Goal: Task Accomplishment & Management: Complete application form

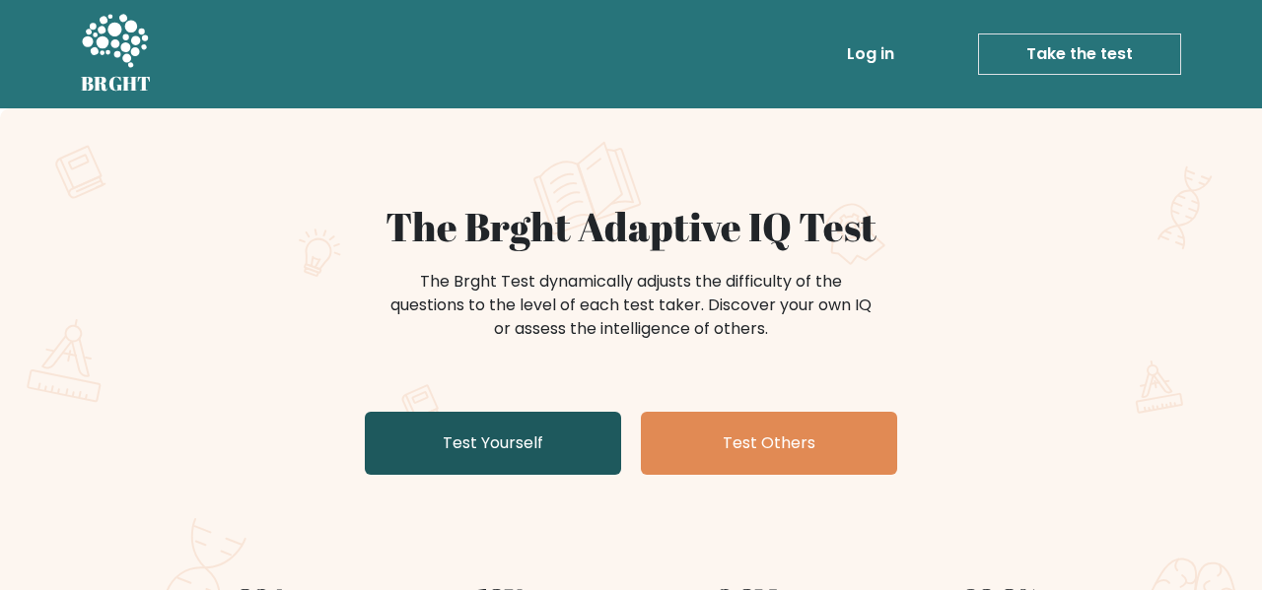
click at [511, 437] on link "Test Yourself" at bounding box center [493, 443] width 256 height 63
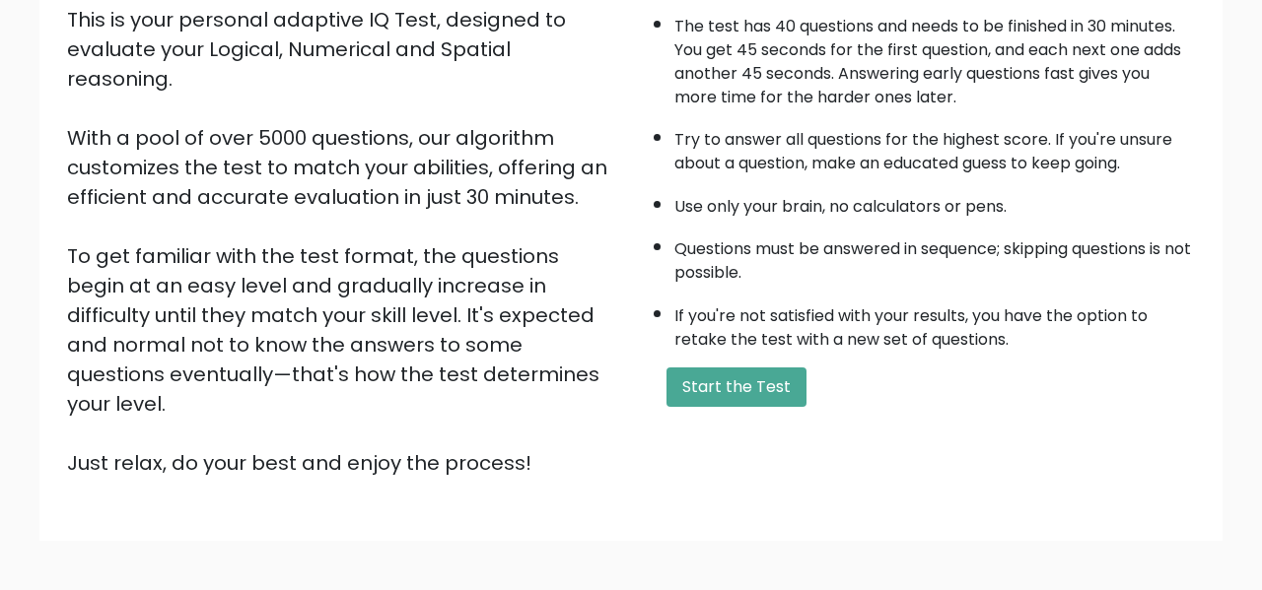
scroll to position [312, 0]
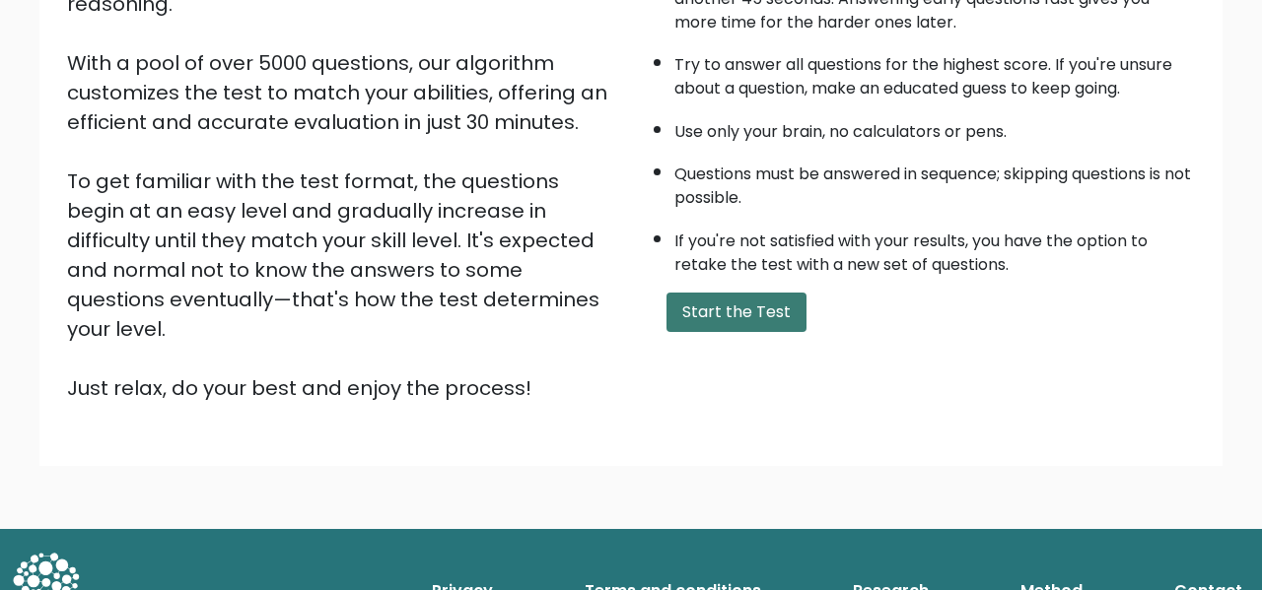
click at [754, 304] on button "Start the Test" at bounding box center [736, 312] width 140 height 39
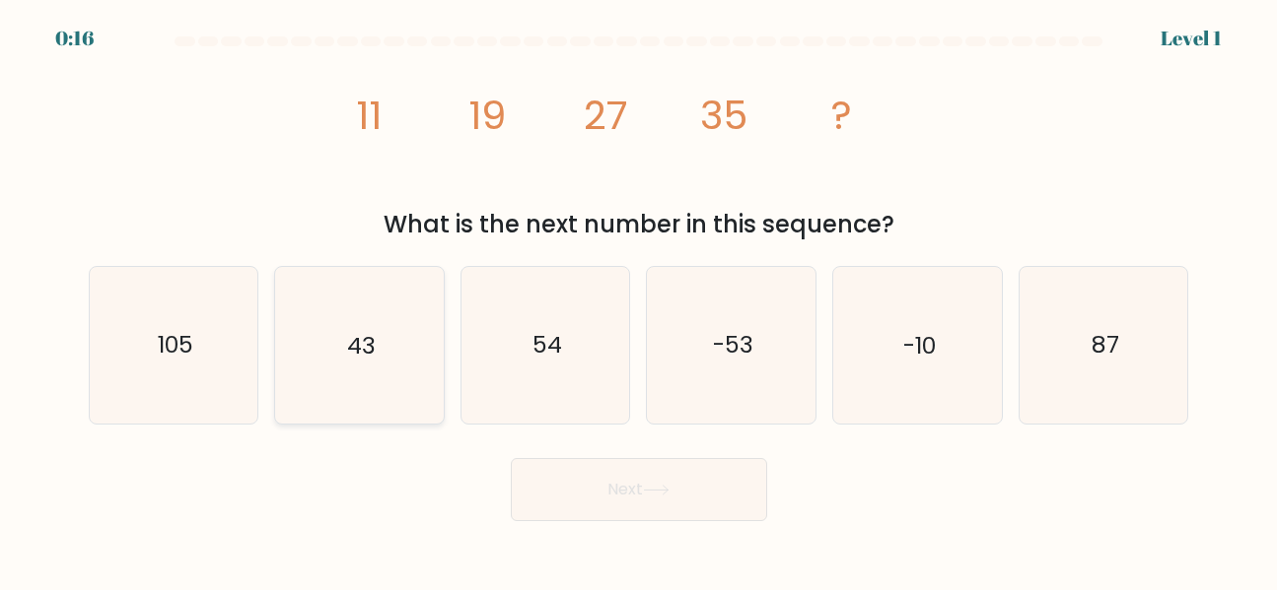
click at [395, 347] on icon "43" at bounding box center [359, 345] width 157 height 157
click at [639, 301] on input "b. 43" at bounding box center [639, 298] width 1 height 5
radio input "true"
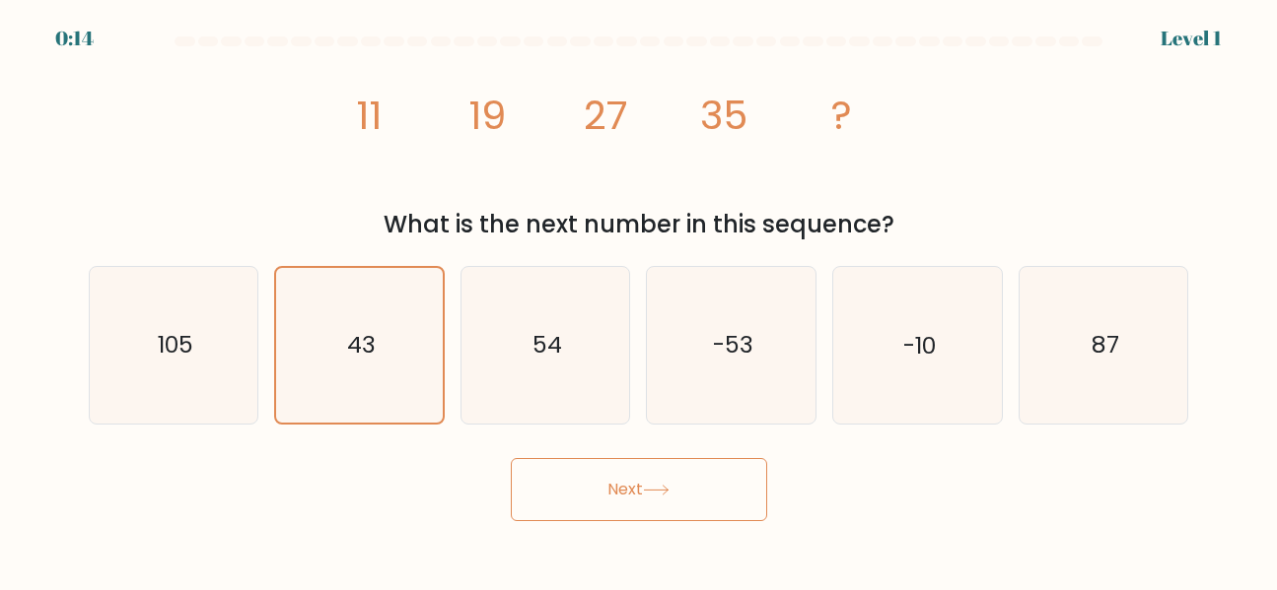
click at [594, 485] on button "Next" at bounding box center [639, 489] width 256 height 63
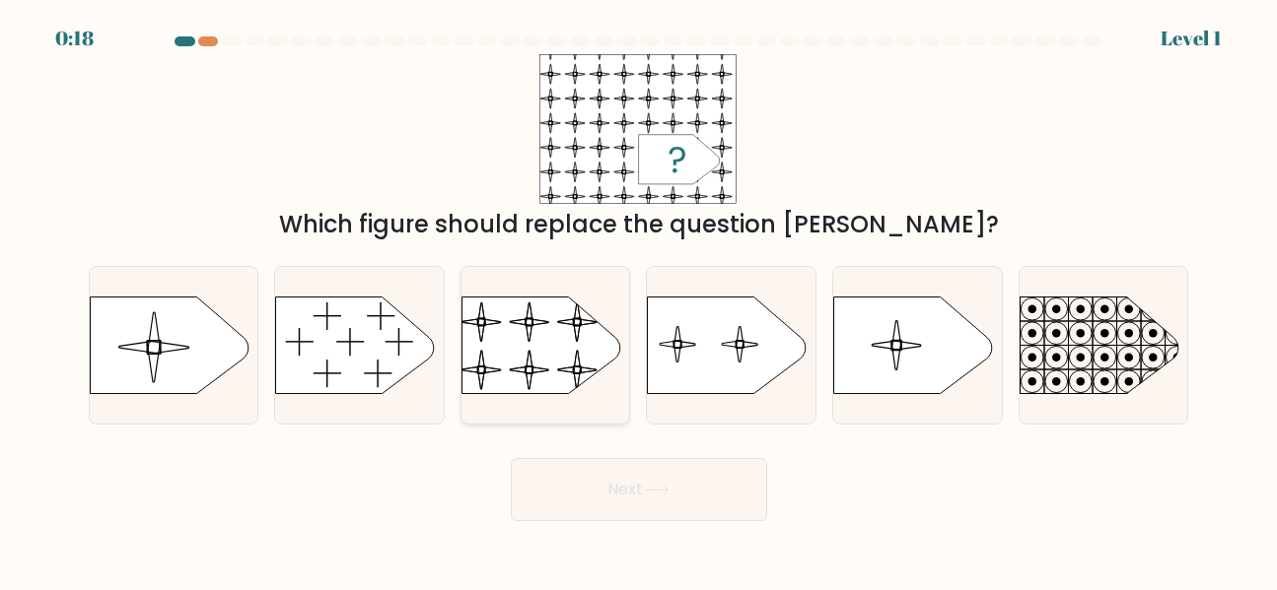
click at [480, 332] on rect at bounding box center [459, 285] width 385 height 293
click at [639, 301] on input "c." at bounding box center [639, 298] width 1 height 5
radio input "true"
click at [619, 469] on button "Next" at bounding box center [639, 489] width 256 height 63
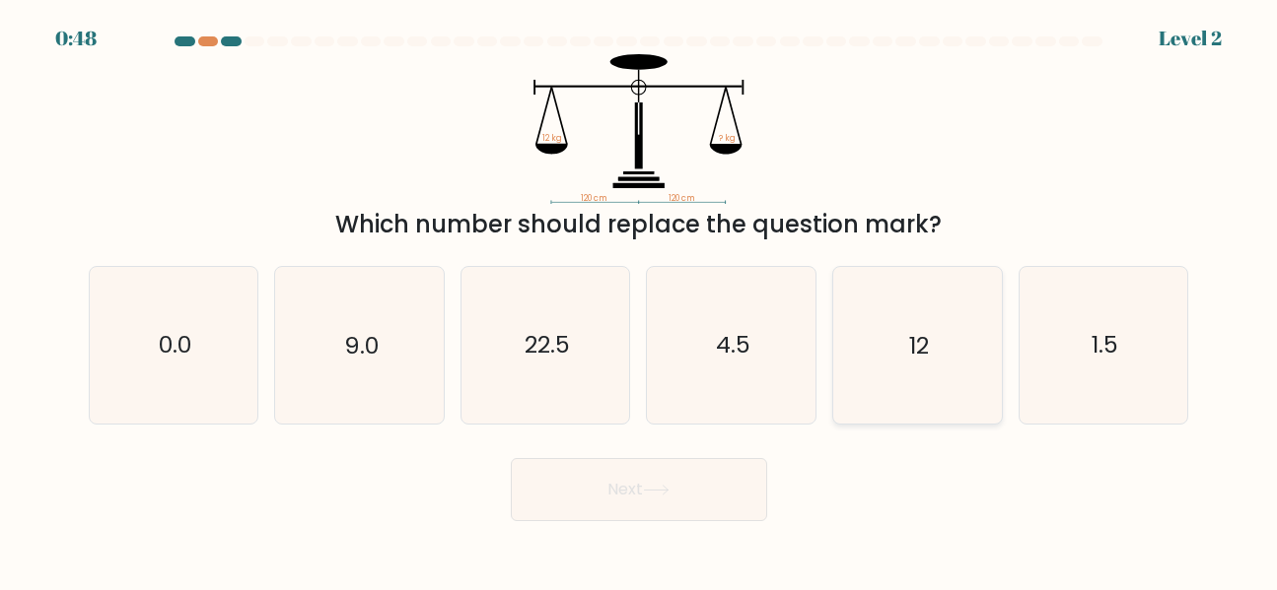
click at [907, 334] on icon "12" at bounding box center [917, 345] width 157 height 157
click at [640, 301] on input "e. 12" at bounding box center [639, 298] width 1 height 5
radio input "true"
click at [667, 491] on icon at bounding box center [656, 490] width 24 height 9
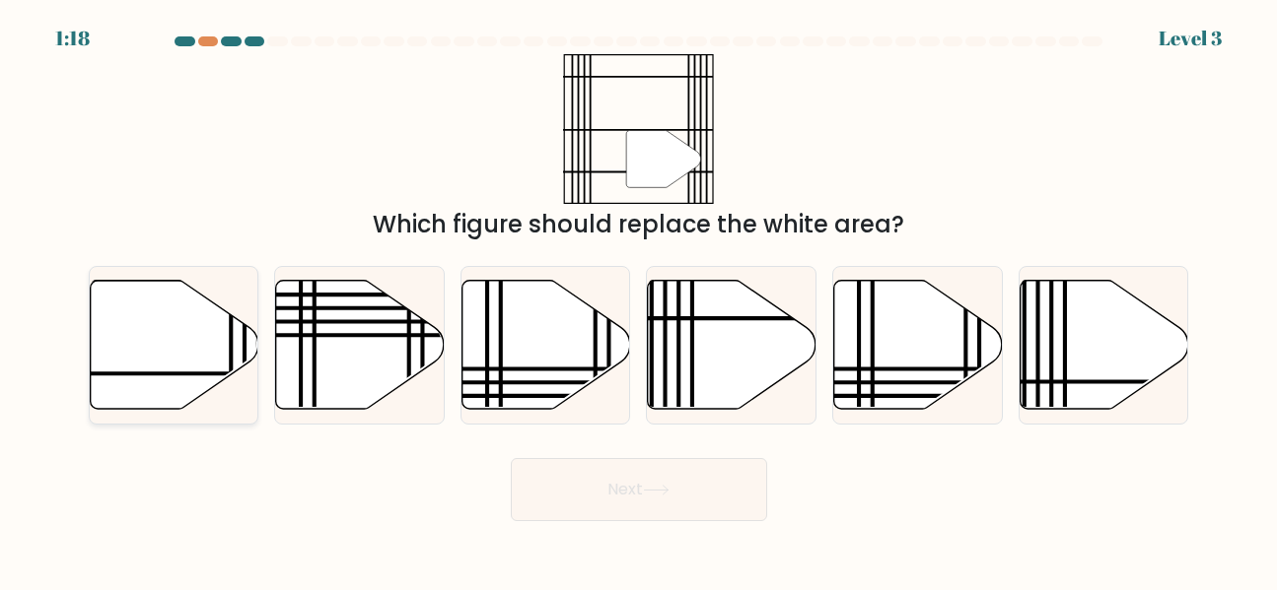
click at [149, 343] on icon at bounding box center [174, 345] width 169 height 129
click at [639, 301] on input "a." at bounding box center [639, 298] width 1 height 5
radio input "true"
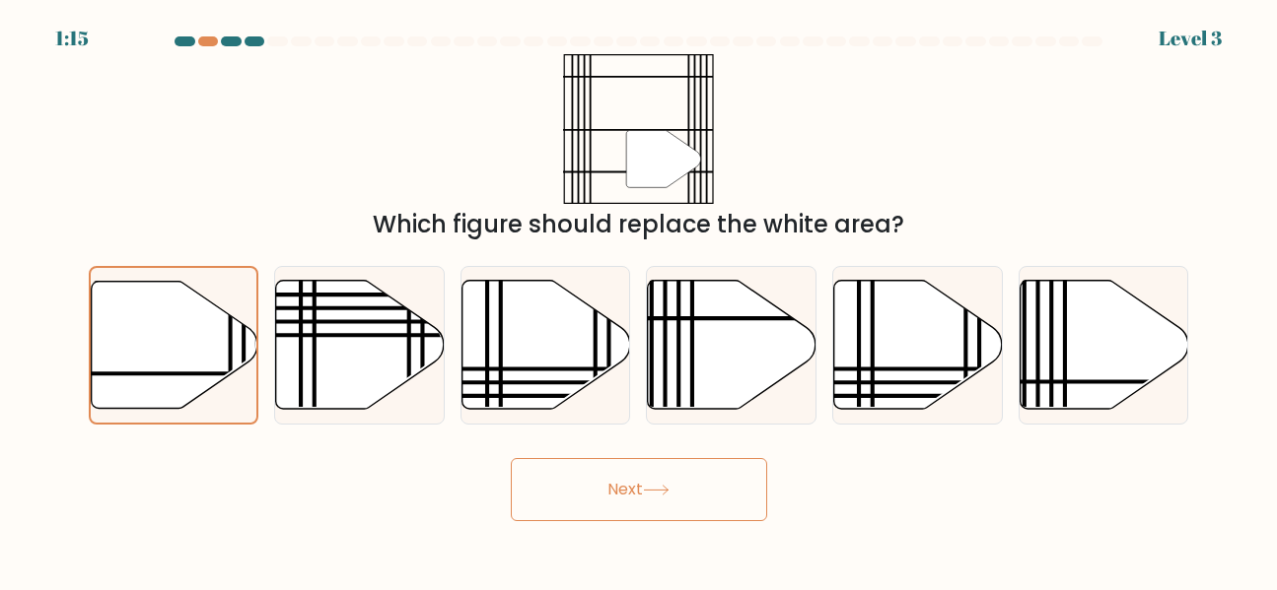
click at [615, 479] on button "Next" at bounding box center [639, 489] width 256 height 63
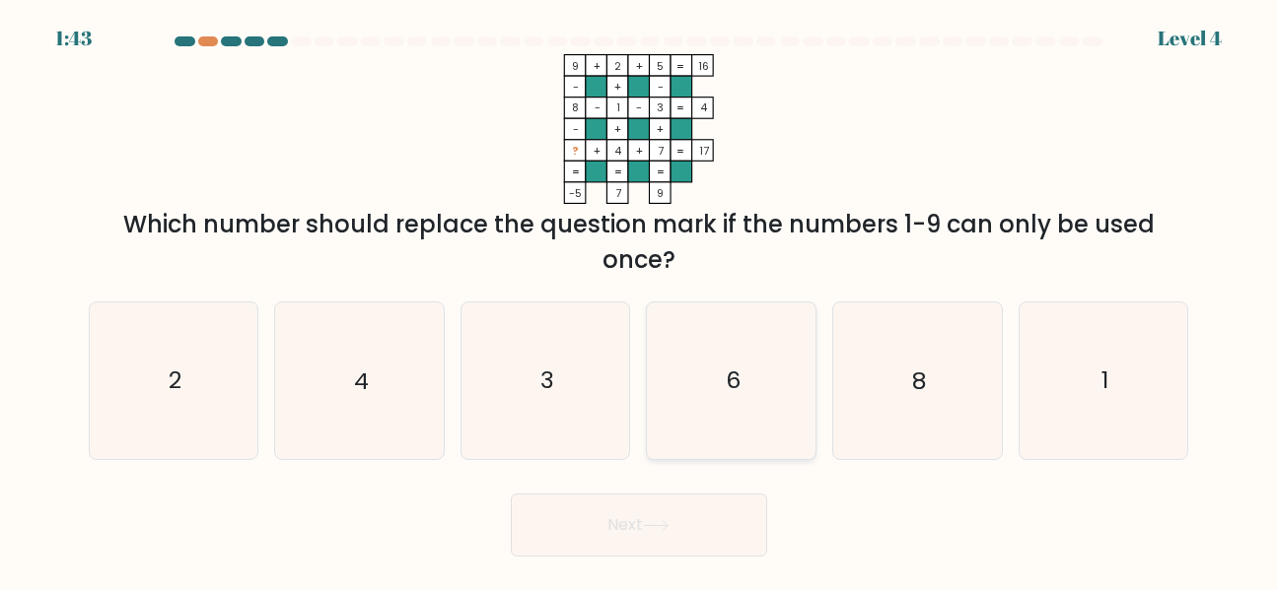
click at [723, 387] on icon "6" at bounding box center [732, 381] width 157 height 157
click at [640, 301] on input "d. 6" at bounding box center [639, 298] width 1 height 5
radio input "true"
click at [624, 537] on button "Next" at bounding box center [639, 525] width 256 height 63
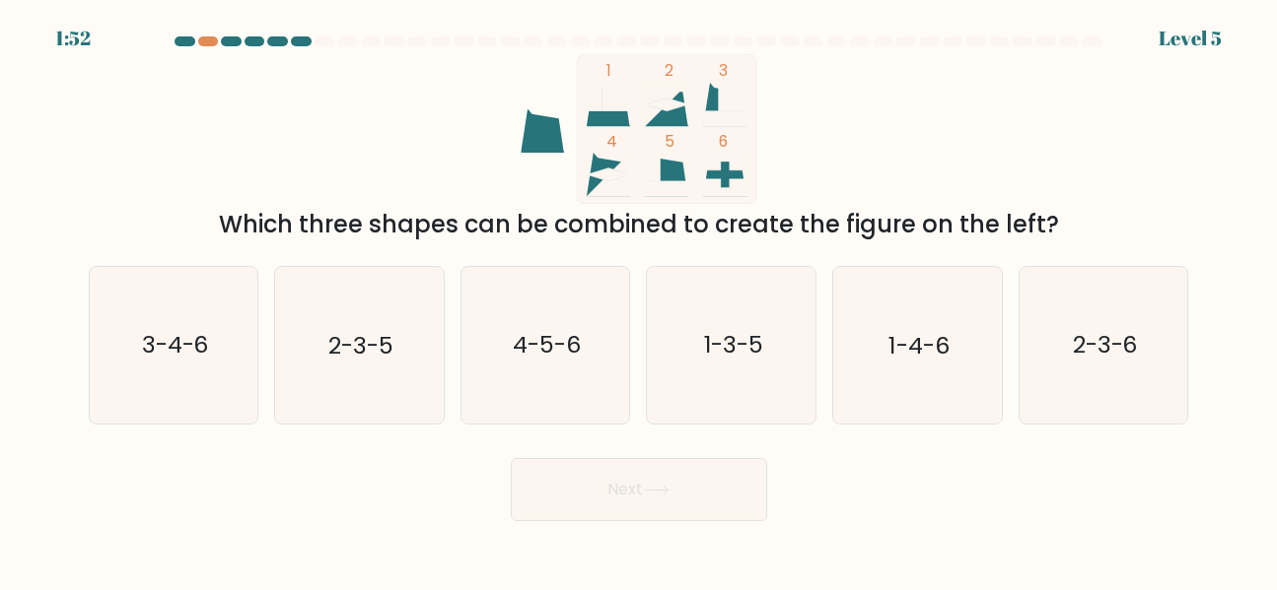
click at [628, 497] on button "Next" at bounding box center [639, 489] width 256 height 63
click at [305, 510] on div "Next" at bounding box center [639, 485] width 1124 height 73
click at [703, 342] on text "1-3-5" at bounding box center [732, 345] width 59 height 33
click at [640, 301] on input "d. 1-3-5" at bounding box center [639, 298] width 1 height 5
radio input "true"
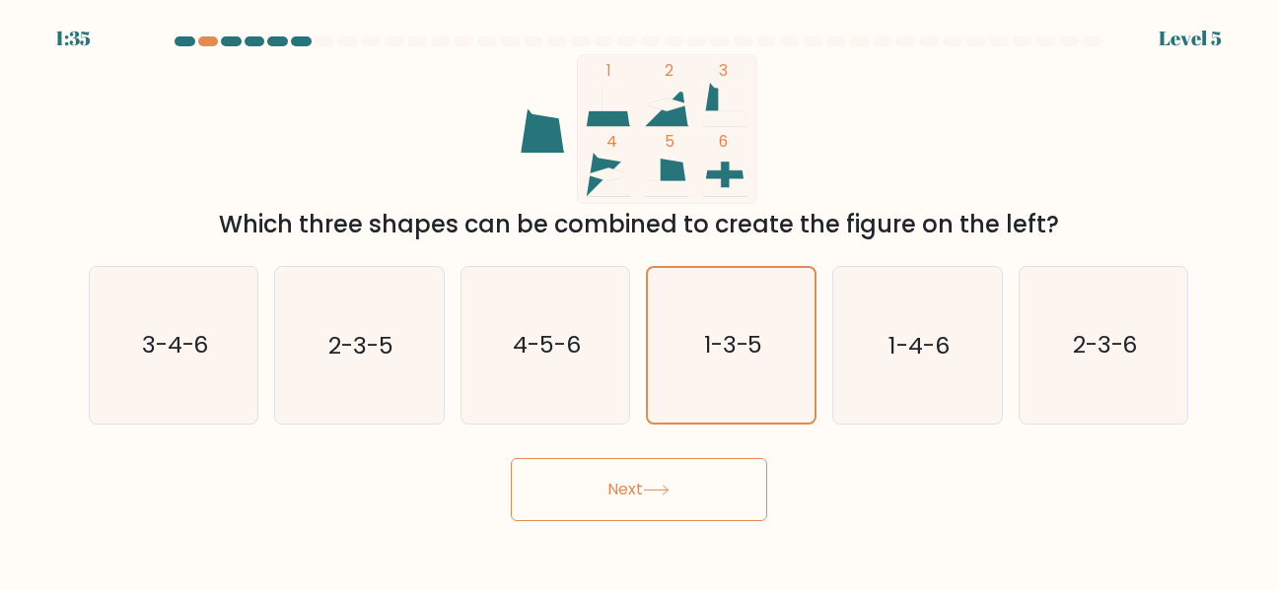
click at [643, 471] on button "Next" at bounding box center [639, 489] width 256 height 63
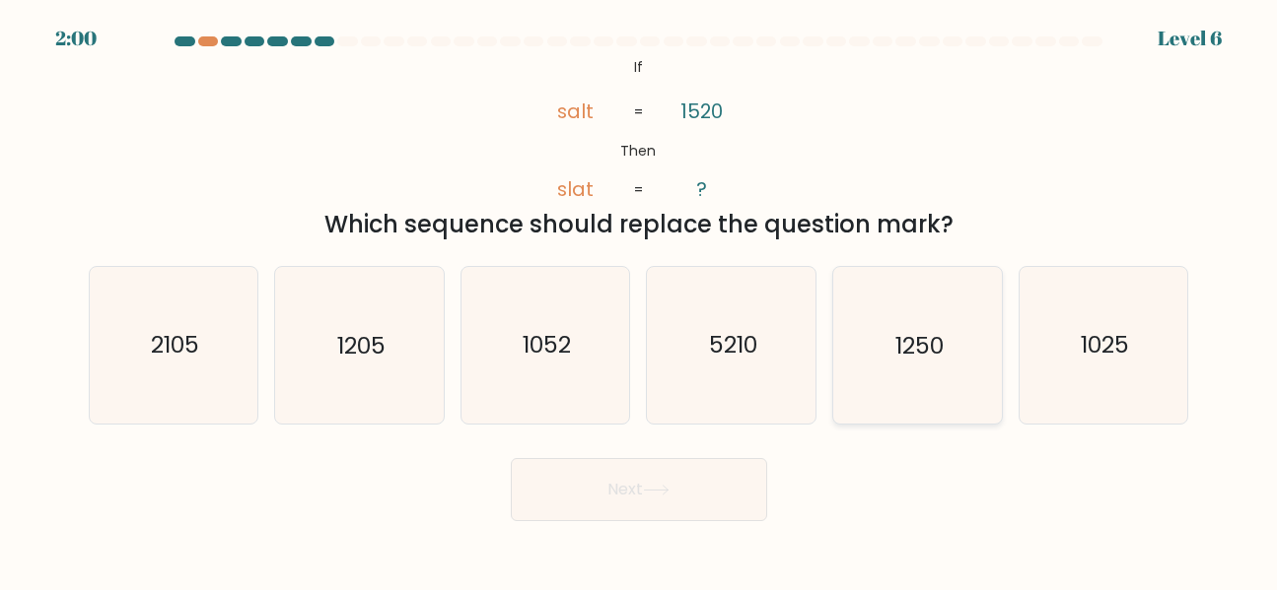
click at [939, 367] on icon "1250" at bounding box center [917, 345] width 157 height 157
click at [640, 301] on input "e. 1250" at bounding box center [639, 298] width 1 height 5
radio input "true"
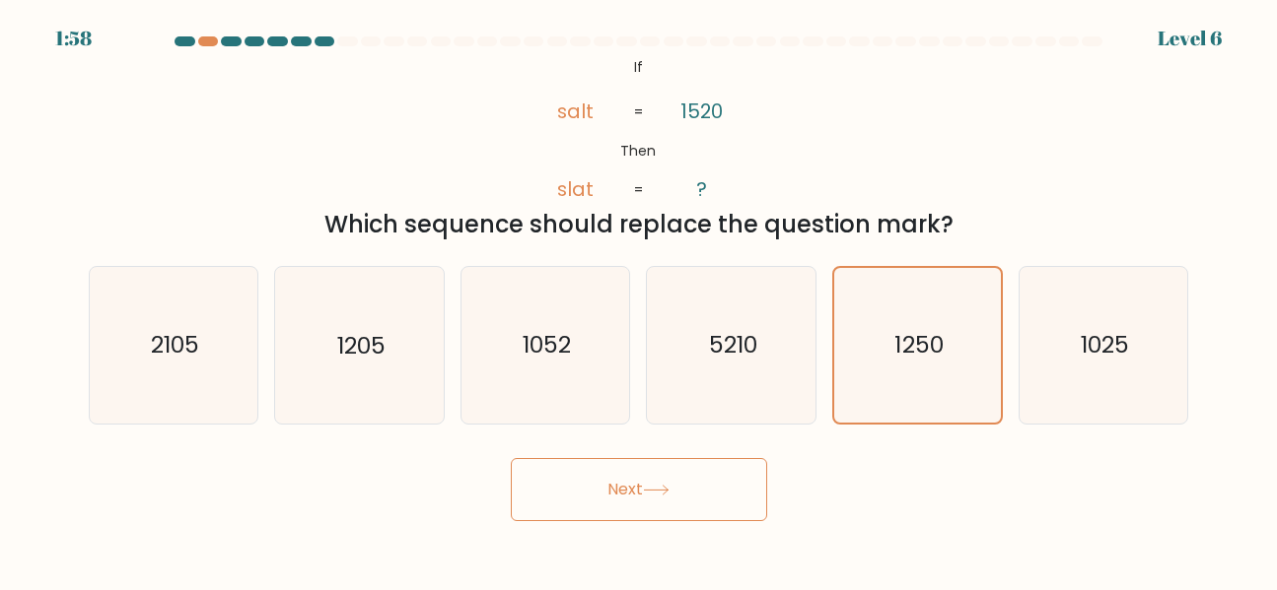
click at [631, 513] on button "Next" at bounding box center [639, 489] width 256 height 63
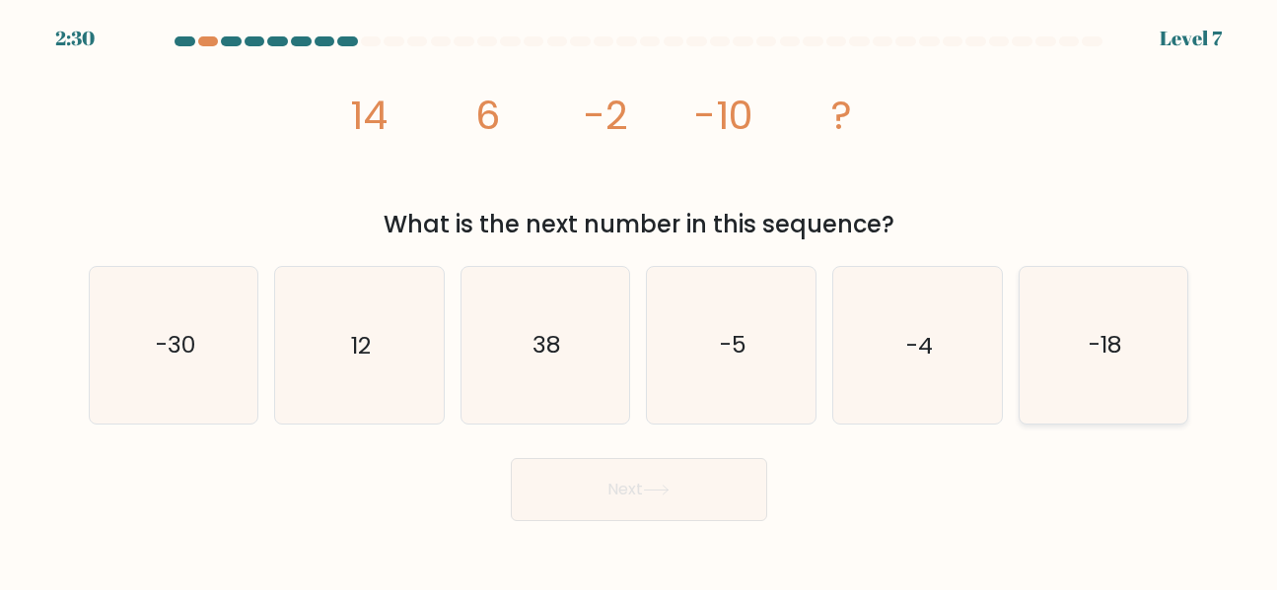
click at [1173, 332] on icon "-18" at bounding box center [1103, 345] width 157 height 157
click at [640, 301] on input "f. -18" at bounding box center [639, 298] width 1 height 5
radio input "true"
click at [679, 492] on button "Next" at bounding box center [639, 489] width 256 height 63
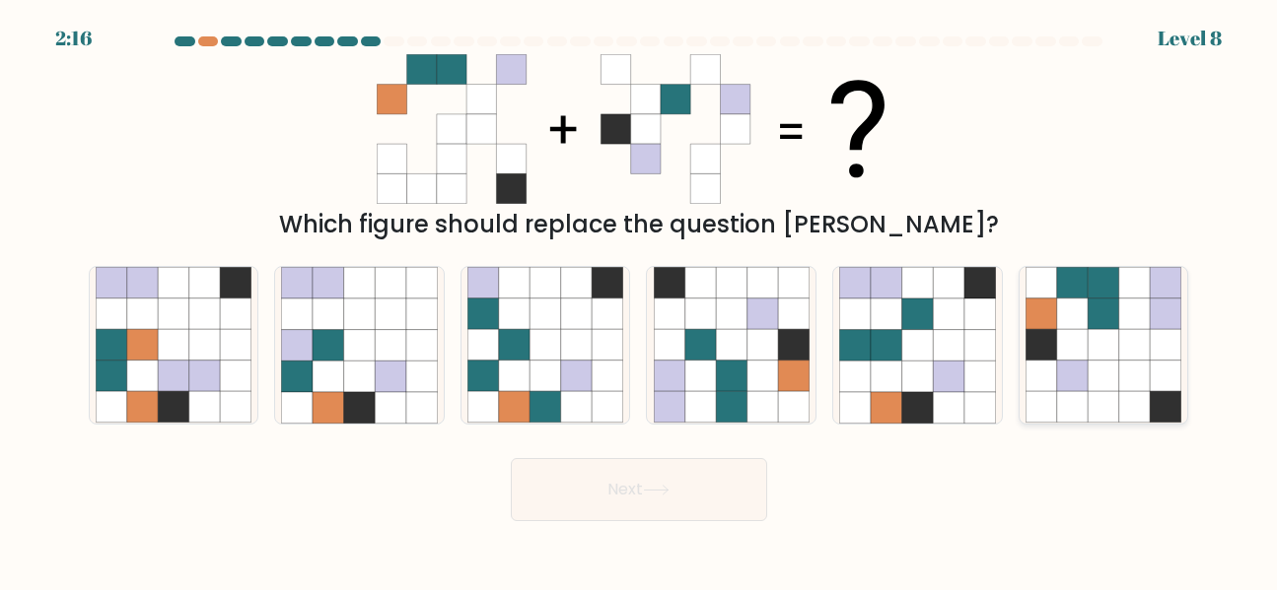
click at [1087, 357] on icon at bounding box center [1073, 346] width 32 height 32
click at [640, 301] on input "f." at bounding box center [639, 298] width 1 height 5
radio input "true"
click at [579, 498] on button "Next" at bounding box center [639, 489] width 256 height 63
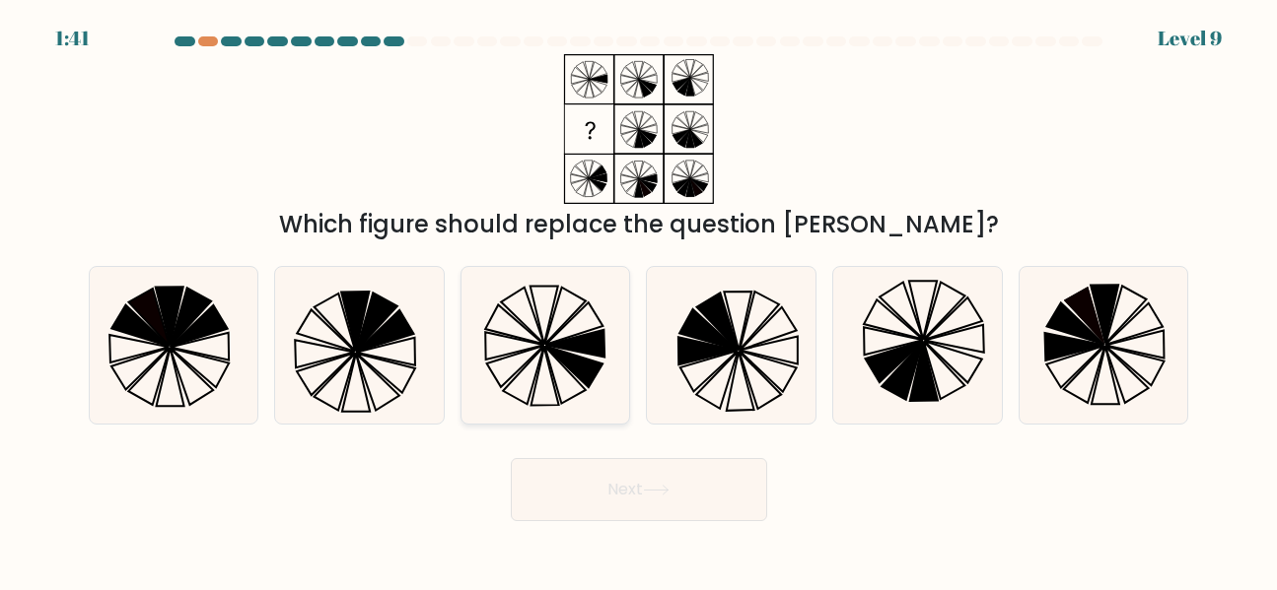
click at [541, 346] on icon at bounding box center [514, 347] width 59 height 28
click at [639, 301] on input "c." at bounding box center [639, 298] width 1 height 5
radio input "true"
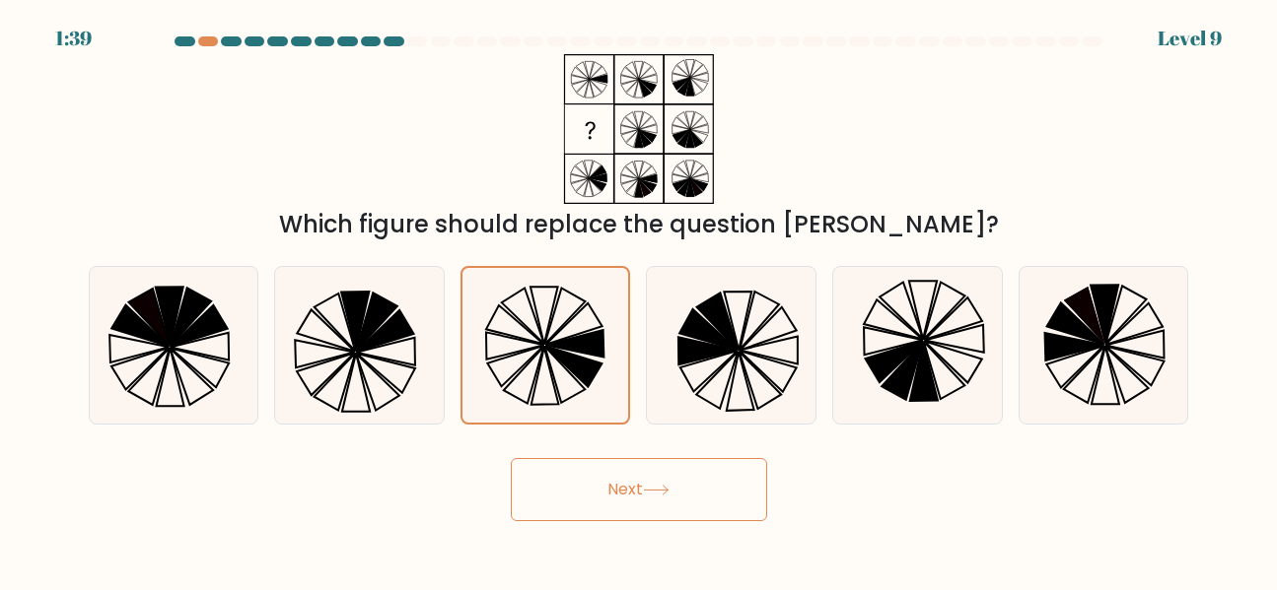
click at [596, 465] on button "Next" at bounding box center [639, 489] width 256 height 63
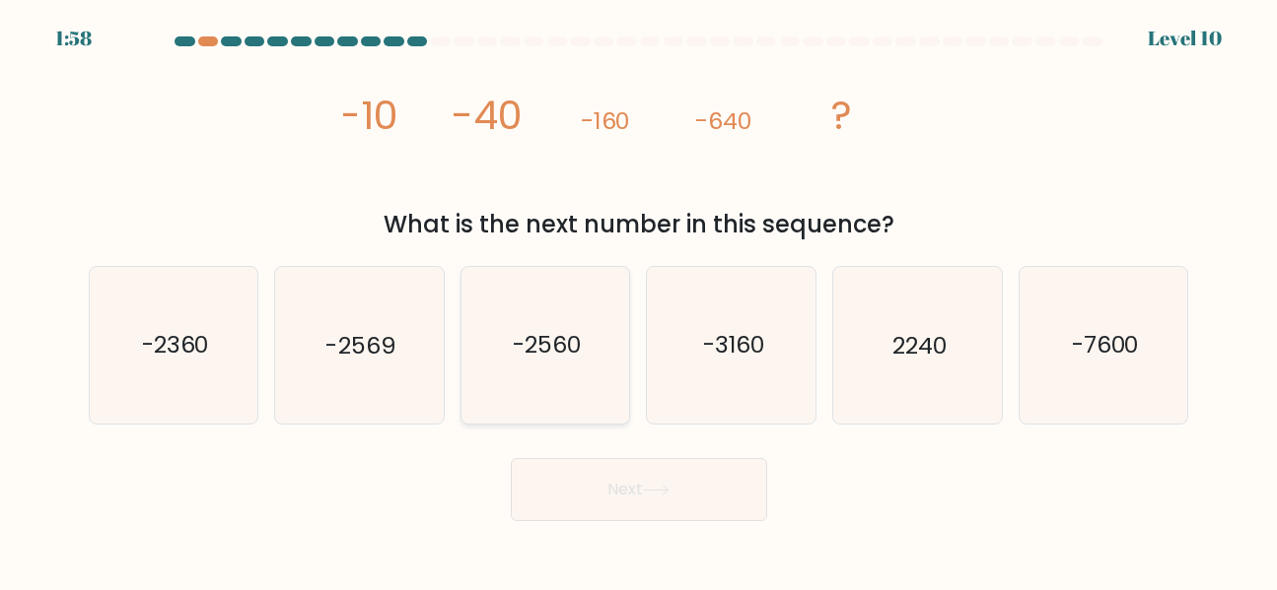
click at [552, 368] on icon "-2560" at bounding box center [545, 345] width 157 height 157
click at [639, 301] on input "c. -2560" at bounding box center [639, 298] width 1 height 5
radio input "true"
click at [587, 476] on button "Next" at bounding box center [639, 489] width 256 height 63
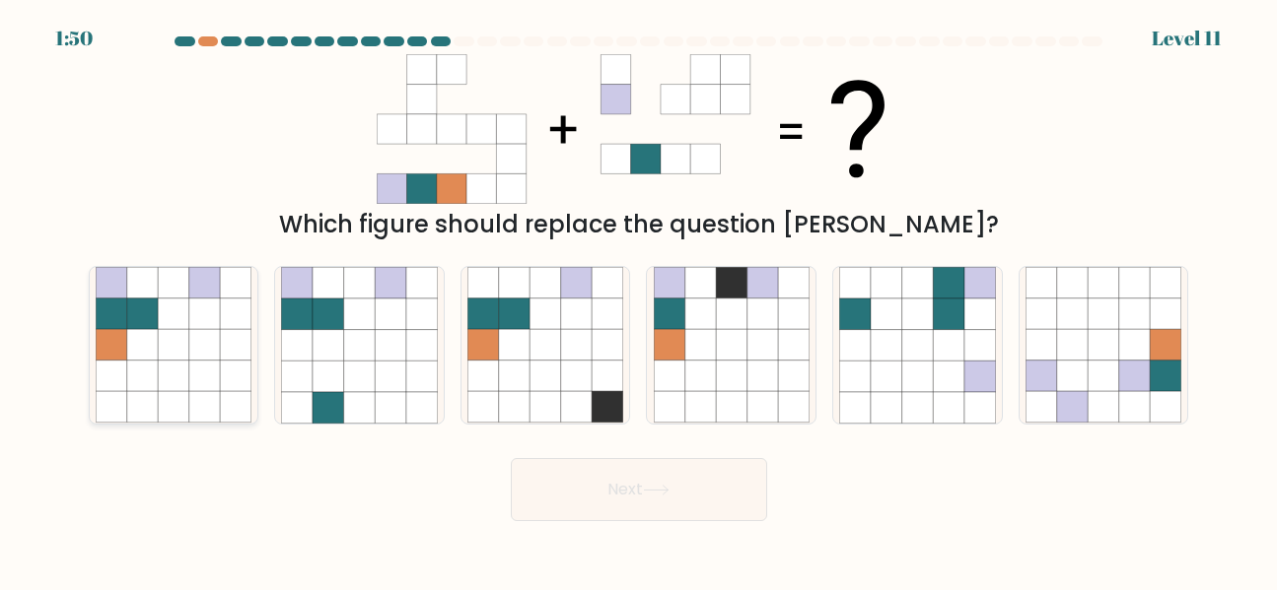
click at [137, 353] on icon at bounding box center [142, 346] width 32 height 32
click at [639, 301] on input "a." at bounding box center [639, 298] width 1 height 5
radio input "true"
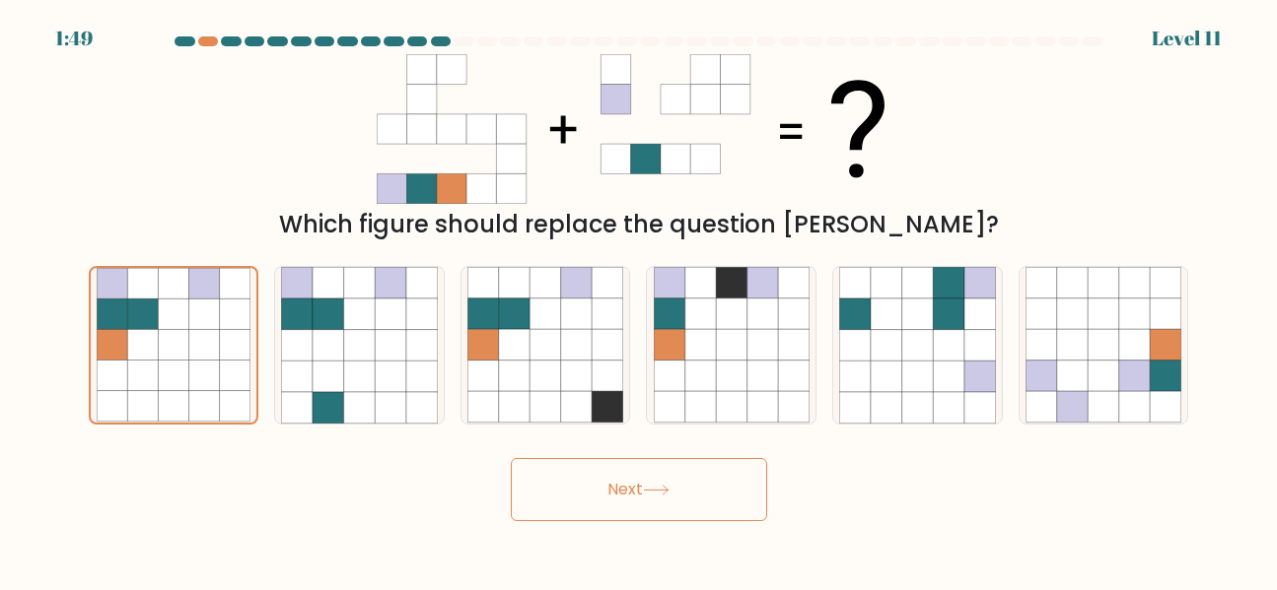
click at [680, 494] on button "Next" at bounding box center [639, 489] width 256 height 63
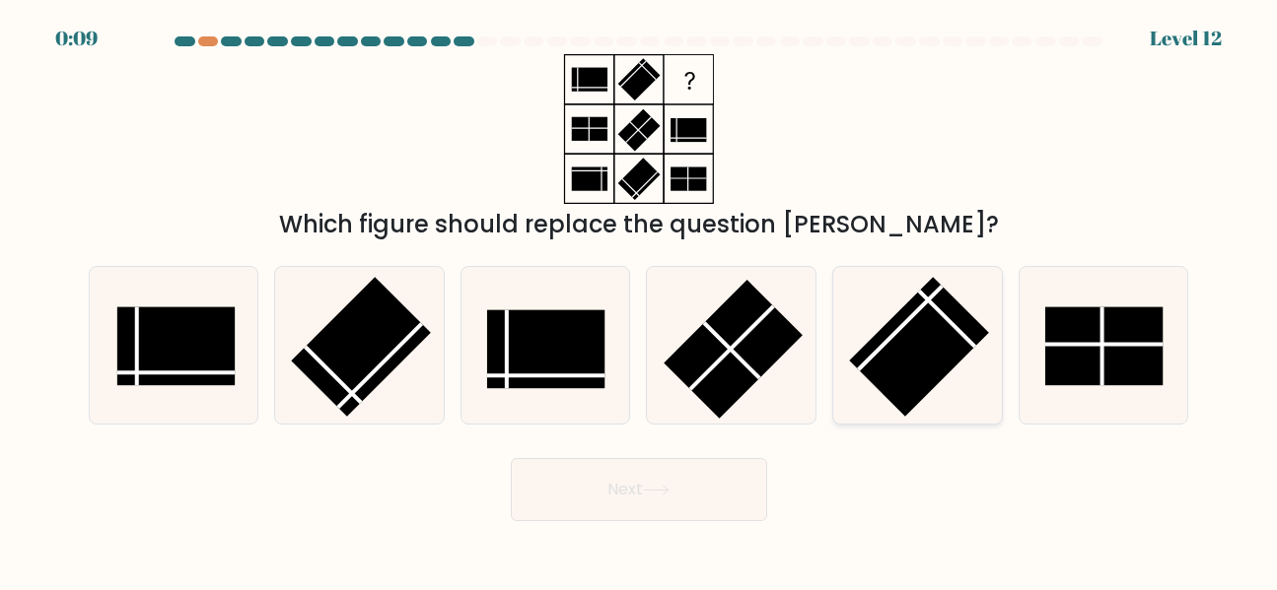
click at [920, 345] on rect at bounding box center [918, 346] width 139 height 139
click at [640, 301] on input "e." at bounding box center [639, 298] width 1 height 5
radio input "true"
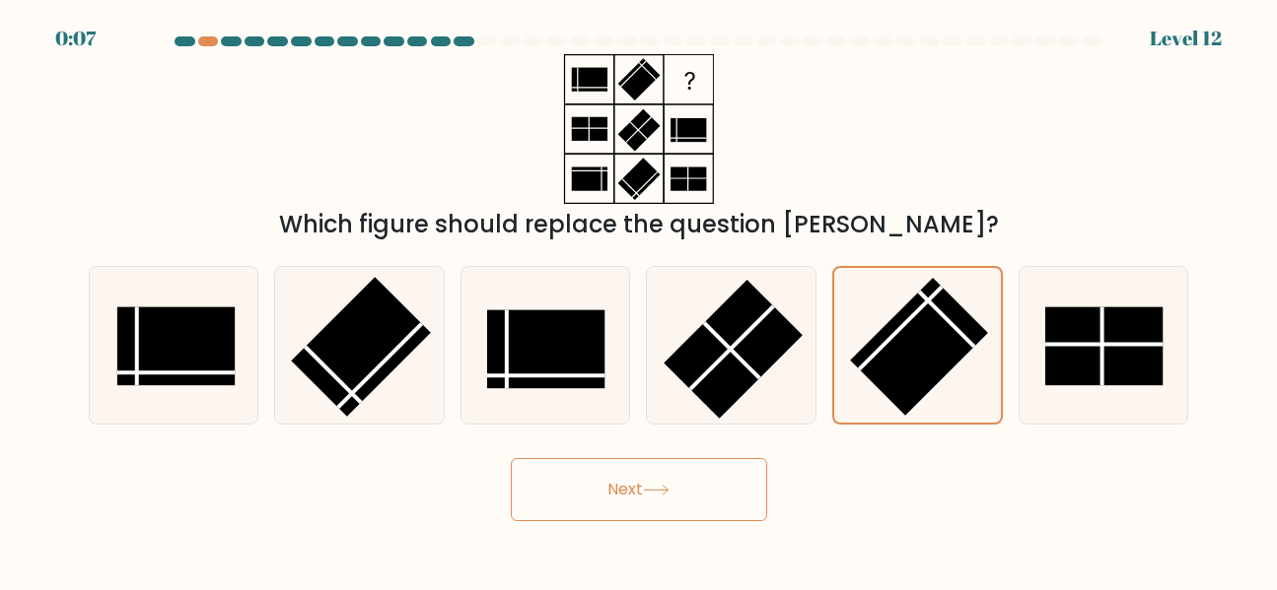
click at [630, 469] on button "Next" at bounding box center [639, 489] width 256 height 63
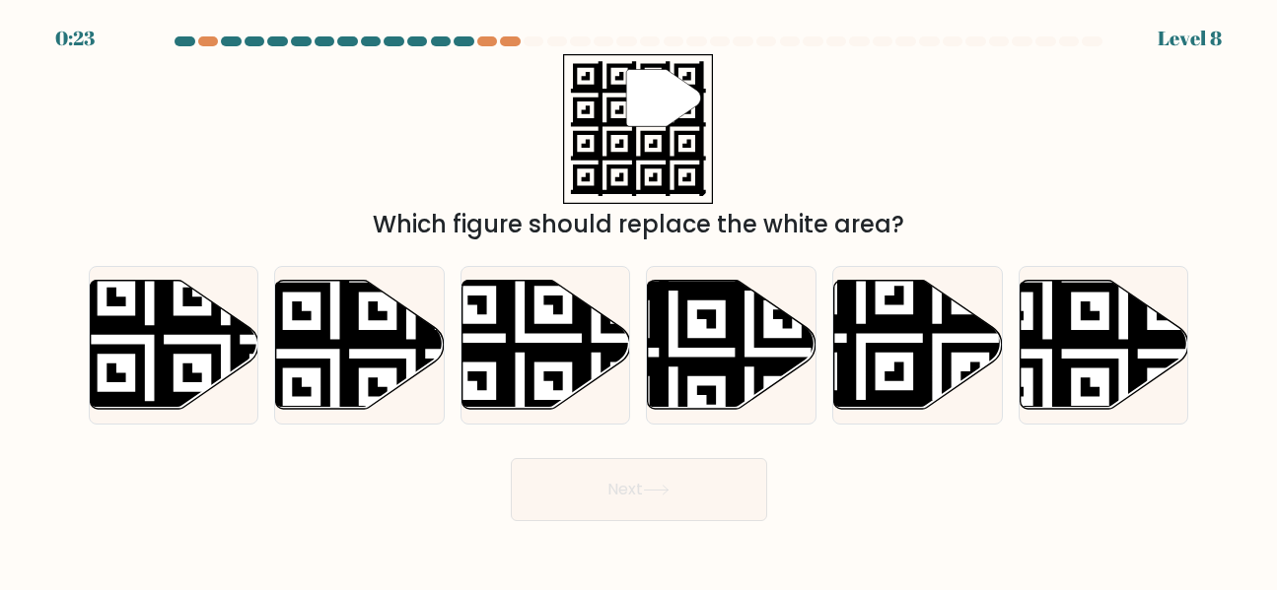
click at [522, 158] on div "" Which figure should replace the white area?" at bounding box center [639, 148] width 1124 height 188
